Goal: Transaction & Acquisition: Purchase product/service

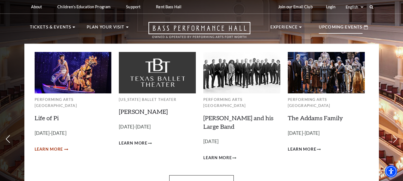
click at [65, 149] on icon "Learn More Life of Pi" at bounding box center [66, 150] width 4 height 2
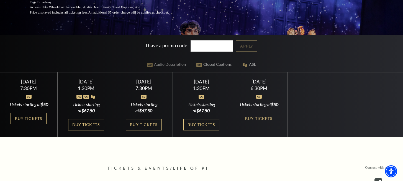
scroll to position [107, 0]
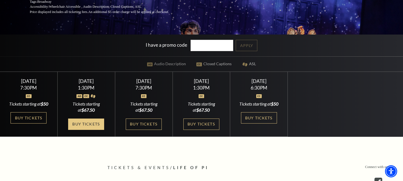
click at [90, 128] on link "Buy Tickets" at bounding box center [86, 124] width 36 height 11
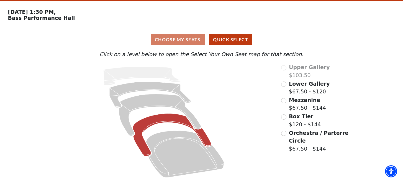
scroll to position [17, 0]
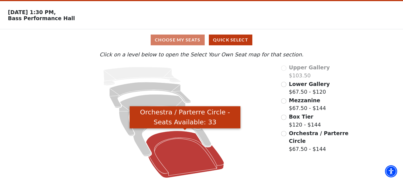
click at [180, 150] on icon "Orchestra / Parterre Circle - Seats Available: 33" at bounding box center [185, 154] width 78 height 47
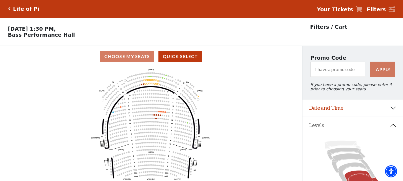
scroll to position [89, 0]
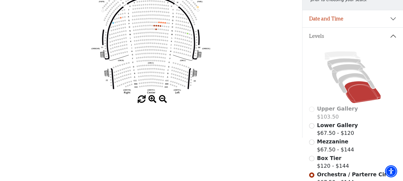
click at [150, 97] on span at bounding box center [152, 99] width 8 height 8
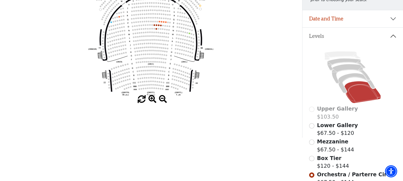
click at [149, 95] on span at bounding box center [152, 99] width 8 height 8
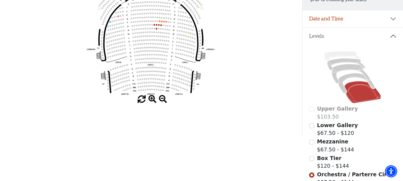
click at [150, 97] on span at bounding box center [152, 99] width 8 height 8
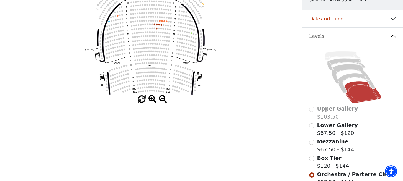
click at [150, 97] on span at bounding box center [152, 99] width 8 height 8
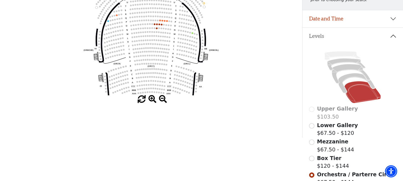
drag, startPoint x: 150, startPoint y: 97, endPoint x: 157, endPoint y: 58, distance: 39.6
click at [150, 97] on span at bounding box center [152, 99] width 8 height 8
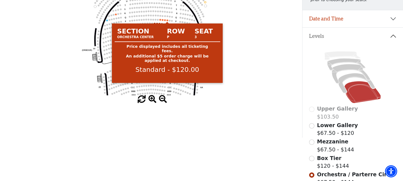
click at [168, 20] on circle at bounding box center [167, 20] width 2 height 2
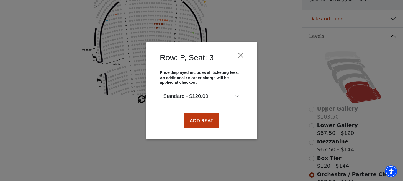
drag, startPoint x: 198, startPoint y: 117, endPoint x: 194, endPoint y: 109, distance: 9.4
click at [198, 117] on button "Add Seat" at bounding box center [200, 120] width 35 height 15
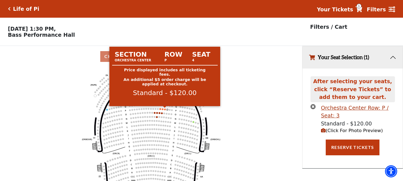
click at [165, 109] on circle at bounding box center [165, 110] width 2 height 2
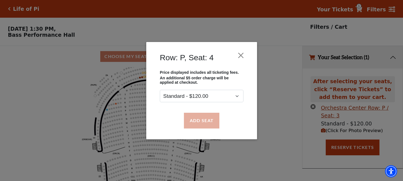
click at [195, 126] on button "Add Seat" at bounding box center [200, 120] width 35 height 15
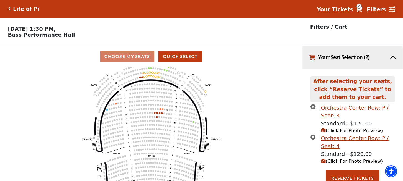
scroll to position [3, 0]
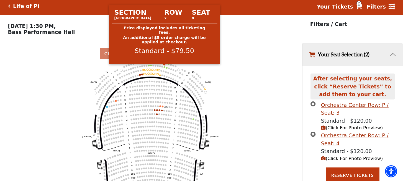
click at [164, 67] on circle at bounding box center [164, 67] width 2 height 2
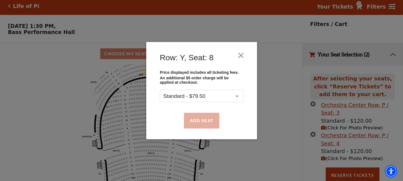
drag, startPoint x: 196, startPoint y: 118, endPoint x: 195, endPoint y: 114, distance: 3.9
click at [196, 118] on button "Add Seat" at bounding box center [200, 120] width 35 height 15
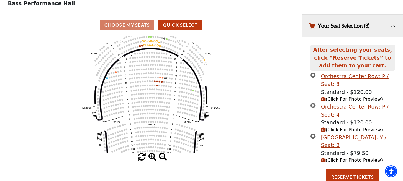
scroll to position [33, 0]
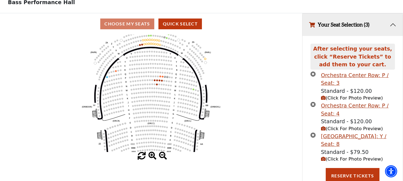
click at [166, 38] on circle at bounding box center [166, 38] width 2 height 2
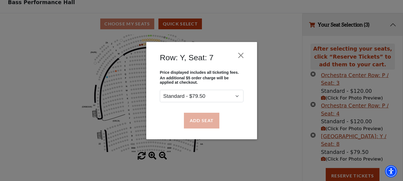
click at [205, 115] on button "Add Seat" at bounding box center [200, 120] width 35 height 15
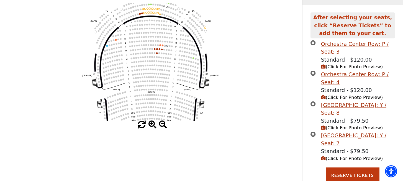
scroll to position [76, 0]
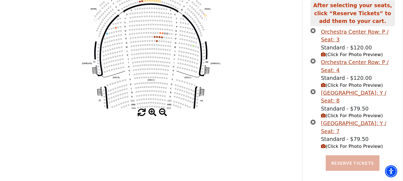
click at [338, 159] on button "Reserve Tickets" at bounding box center [352, 163] width 54 height 15
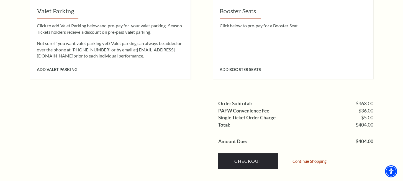
scroll to position [533, 0]
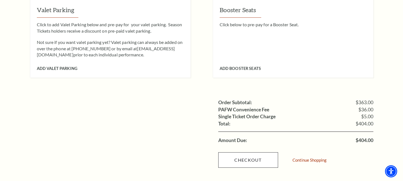
click at [246, 152] on link "Checkout" at bounding box center [248, 159] width 60 height 15
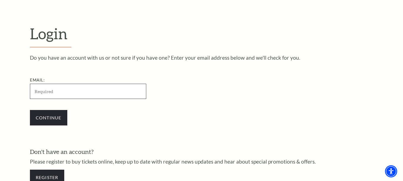
scroll to position [136, 0]
click at [41, 180] on link "Register" at bounding box center [47, 177] width 34 height 15
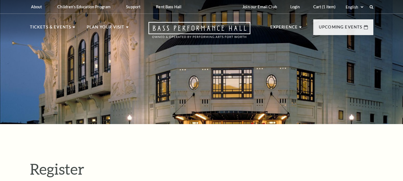
select select "1"
select select "[GEOGRAPHIC_DATA]"
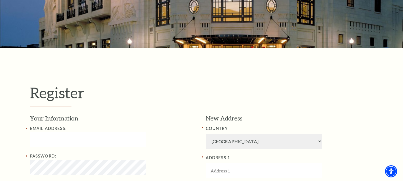
scroll to position [88, 0]
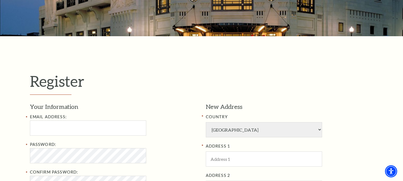
click at [47, 119] on div "Email Address:" at bounding box center [113, 125] width 167 height 22
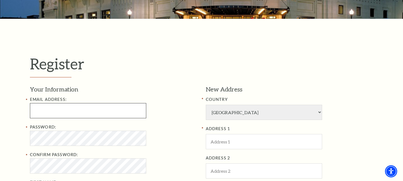
scroll to position [110, 0]
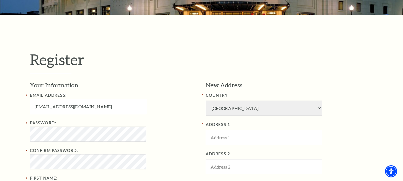
type input "michaelbarnes@1xp.fr"
click at [54, 151] on label "Confirm Password:" at bounding box center [54, 150] width 48 height 5
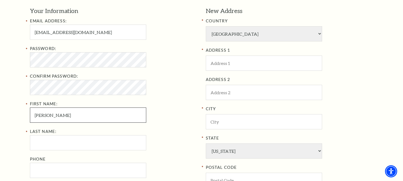
scroll to position [184, 0]
type input "[PERSON_NAME]"
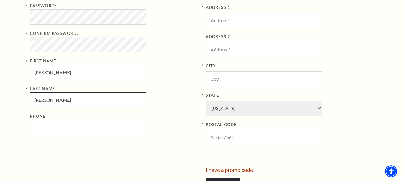
type input "Barnes"
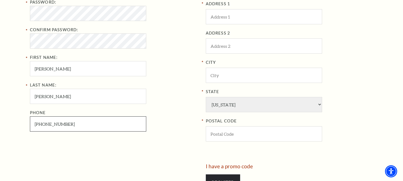
scroll to position [217, 0]
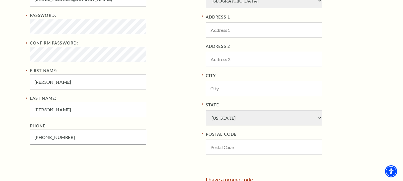
type input "912-856-6978"
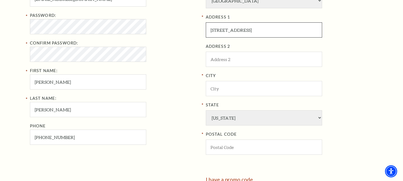
type input "[STREET_ADDRESS]"
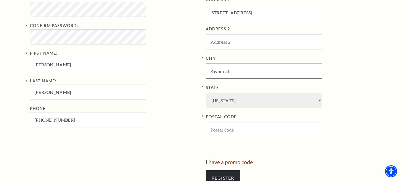
scroll to position [236, 0]
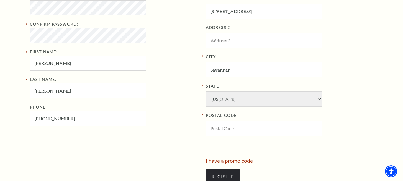
type input "Savannah"
click at [234, 89] on div "City Savannah State Alabama Alaska American Embassy American Embassy American S…" at bounding box center [289, 95] width 167 height 82
select select "GA"
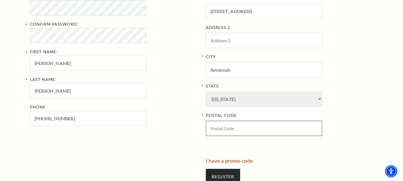
click at [229, 121] on input "POSTAL CODE" at bounding box center [264, 128] width 116 height 15
type input "31419"
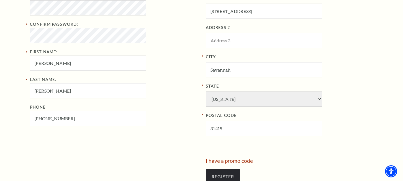
click at [226, 125] on div "New Address COUNTRY Afghanistan Albania Algeria Andorra Angola Antigua and Barb…" at bounding box center [287, 57] width 172 height 204
click at [220, 169] on input "Register" at bounding box center [223, 176] width 34 height 15
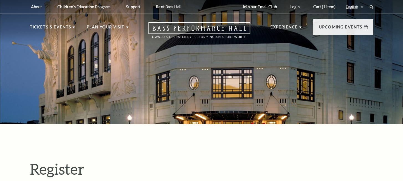
select select "1"
select select "[GEOGRAPHIC_DATA]"
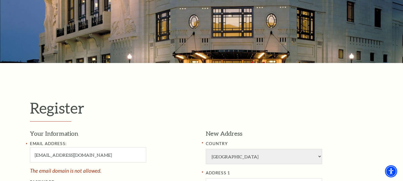
scroll to position [132, 0]
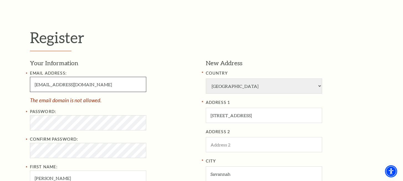
type input "[EMAIL_ADDRESS][DOMAIN_NAME]"
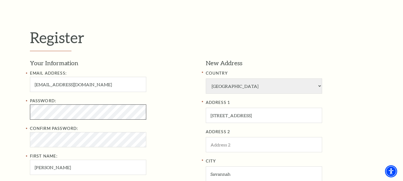
click at [94, 126] on div "Password: Confirm Password: First Name: [PERSON_NAME]" at bounding box center [113, 136] width 167 height 77
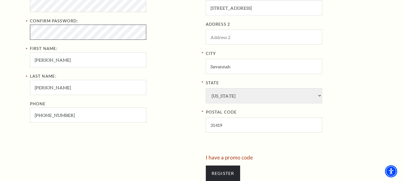
scroll to position [248, 0]
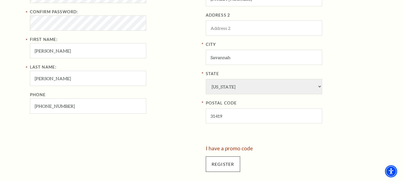
click at [218, 157] on input "Register" at bounding box center [223, 164] width 34 height 15
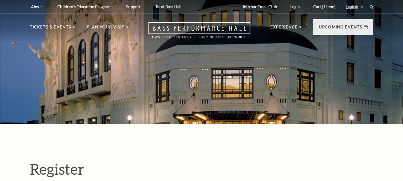
select select "1"
select select "[GEOGRAPHIC_DATA]"
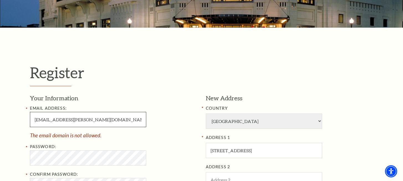
type input "[EMAIL_ADDRESS][PERSON_NAME][DOMAIN_NAME]"
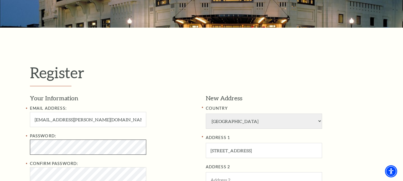
scroll to position [120, 0]
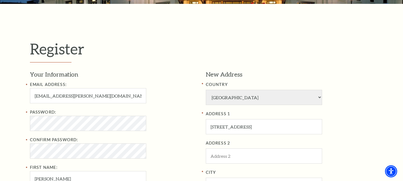
click at [107, 168] on div "Password: Confirm Password: First Name: [PERSON_NAME]" at bounding box center [113, 147] width 167 height 77
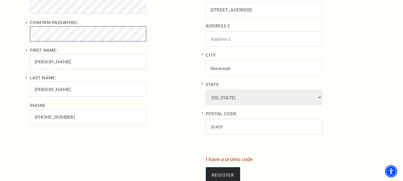
scroll to position [283, 0]
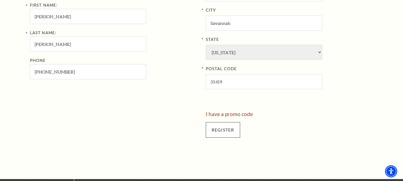
click at [218, 122] on input "Register" at bounding box center [223, 129] width 34 height 15
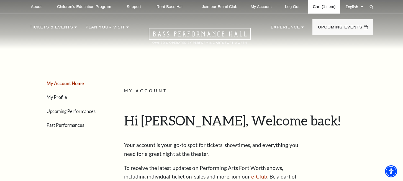
click at [317, 12] on link "Cart (1 item)" at bounding box center [324, 7] width 32 height 14
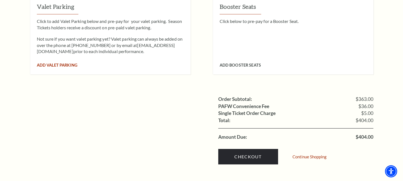
scroll to position [537, 0]
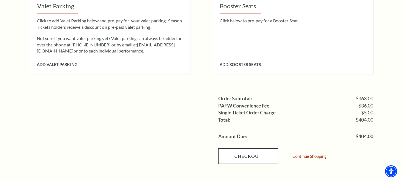
click at [254, 149] on link "Checkout" at bounding box center [248, 156] width 60 height 15
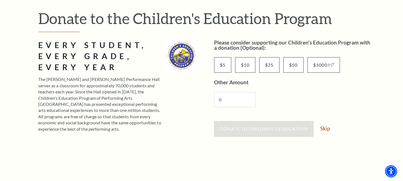
scroll to position [63, 0]
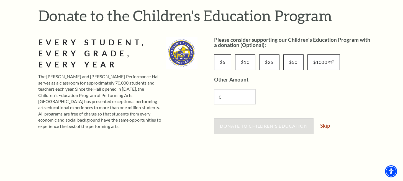
click at [324, 127] on link "Skip" at bounding box center [325, 125] width 10 height 5
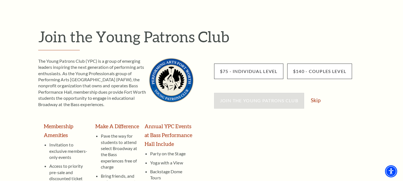
scroll to position [42, 0]
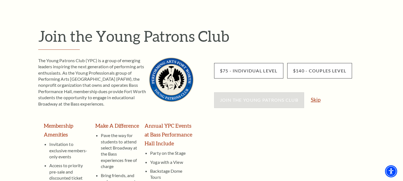
click at [314, 99] on link "Skip" at bounding box center [315, 99] width 10 height 5
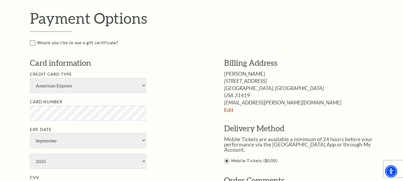
scroll to position [305, 0]
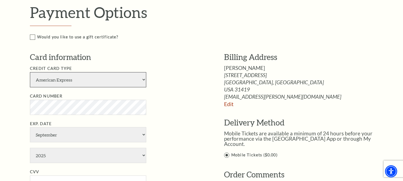
select select "24"
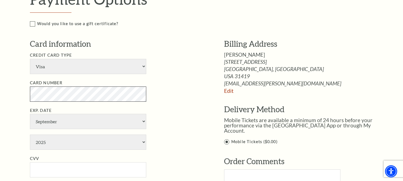
scroll to position [319, 0]
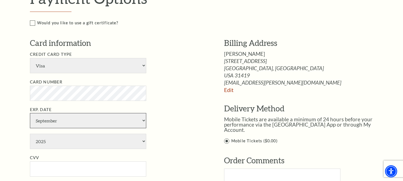
select select "8"
select select "2026"
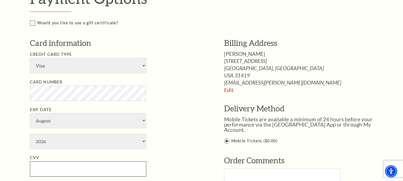
click at [55, 162] on input "CVV" at bounding box center [88, 169] width 116 height 15
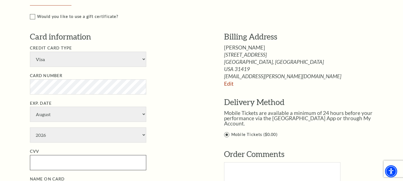
scroll to position [328, 0]
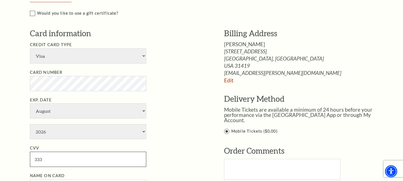
type input "333"
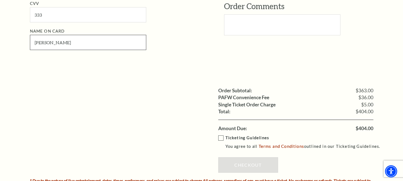
scroll to position [473, 0]
type input "[PERSON_NAME]"
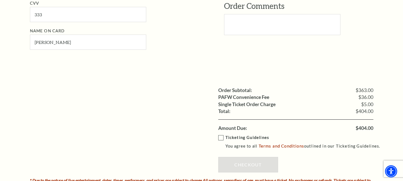
click at [221, 134] on label "Ticketing Guidelines You agree to all Terms and Conditions outlined in our Tick…" at bounding box center [301, 141] width 167 height 15
click at [0, 0] on input "Ticketing Guidelines You agree to all Terms and Conditions outlined in our Tick…" at bounding box center [0, 0] width 0 height 0
click at [227, 157] on link "Checkout" at bounding box center [248, 164] width 60 height 15
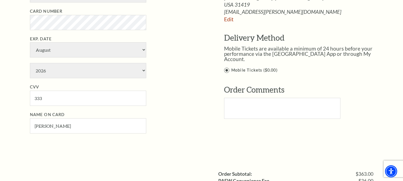
scroll to position [379, 0]
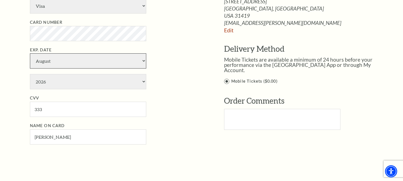
select select "5"
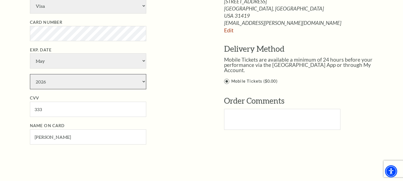
select select "2028"
click at [53, 102] on input "333" at bounding box center [88, 109] width 116 height 15
type input "007"
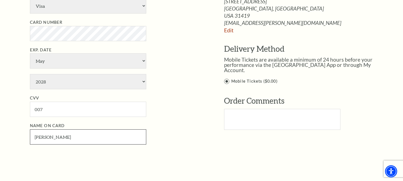
click at [71, 129] on input "[PERSON_NAME]" at bounding box center [88, 136] width 116 height 15
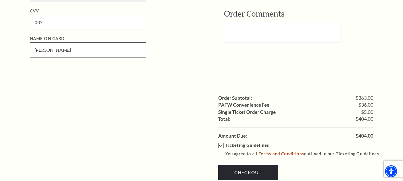
scroll to position [497, 0]
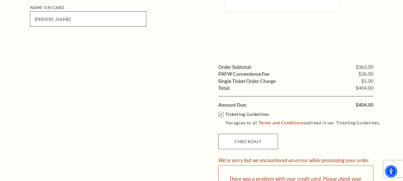
type input "[PERSON_NAME]"
click at [240, 134] on link "Checkout" at bounding box center [248, 141] width 60 height 15
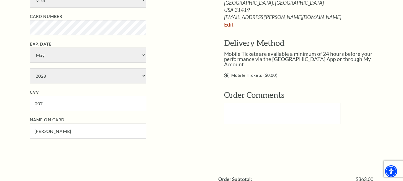
scroll to position [385, 0]
select select "1"
click at [51, 48] on li "Exp. Date January February March April May June July August September October N…" at bounding box center [118, 62] width 177 height 43
select select "2030"
click at [52, 96] on input "007" at bounding box center [88, 103] width 116 height 15
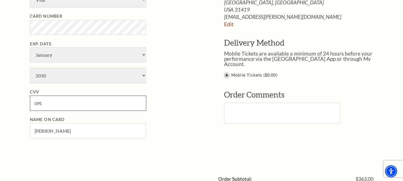
type input "091"
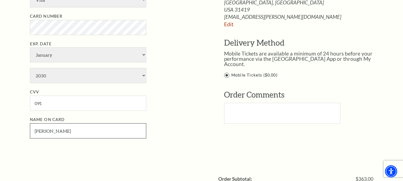
click at [55, 123] on input "[PERSON_NAME]" at bounding box center [88, 130] width 116 height 15
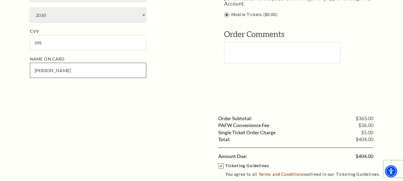
scroll to position [475, 0]
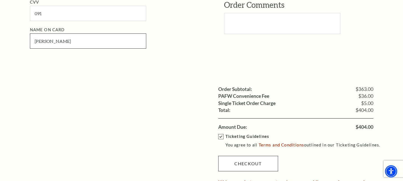
type input "[PERSON_NAME]"
click at [226, 156] on link "Checkout" at bounding box center [248, 163] width 60 height 15
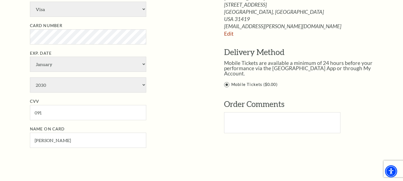
scroll to position [369, 0]
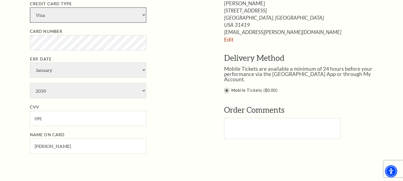
select select "25"
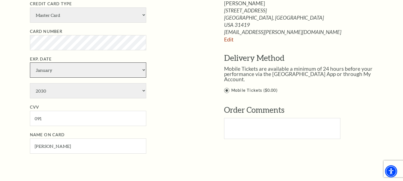
select select "4"
click at [66, 104] on li "CVV 091" at bounding box center [118, 115] width 177 height 22
click at [66, 71] on ul "Credit Card Type American Express Visa Master Card Discover Card Number Exp. Da…" at bounding box center [118, 77] width 177 height 153
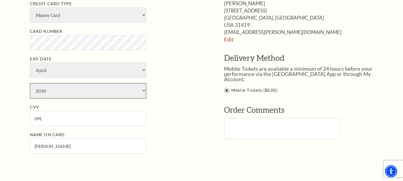
select select "2029"
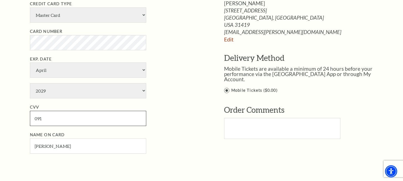
click at [64, 111] on input "091" at bounding box center [88, 118] width 116 height 15
type input "241"
click at [68, 139] on input "[PERSON_NAME]" at bounding box center [88, 146] width 116 height 15
paste input "[PERSON_NAME]"
type input "[PERSON_NAME]"
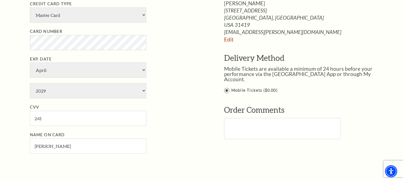
click at [180, 132] on li "Name on Card [PERSON_NAME]" at bounding box center [118, 143] width 177 height 22
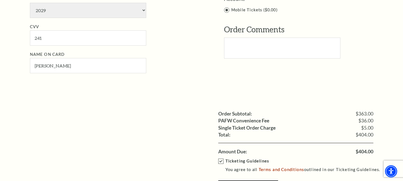
scroll to position [502, 0]
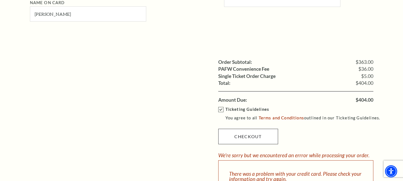
click at [239, 129] on link "Checkout" at bounding box center [248, 136] width 60 height 15
